Goal: Task Accomplishment & Management: Use online tool/utility

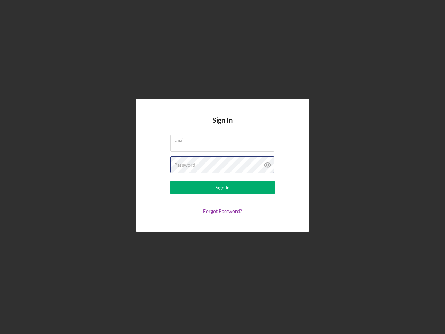
click at [223, 167] on div "Password" at bounding box center [222, 164] width 104 height 17
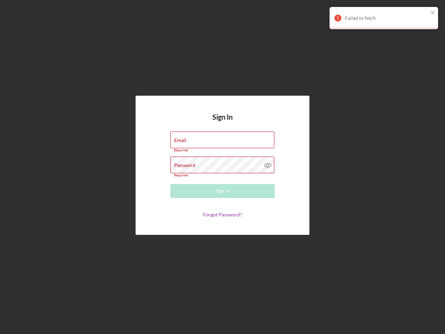
click at [268, 165] on icon at bounding box center [267, 164] width 17 height 17
